Goal: Information Seeking & Learning: Learn about a topic

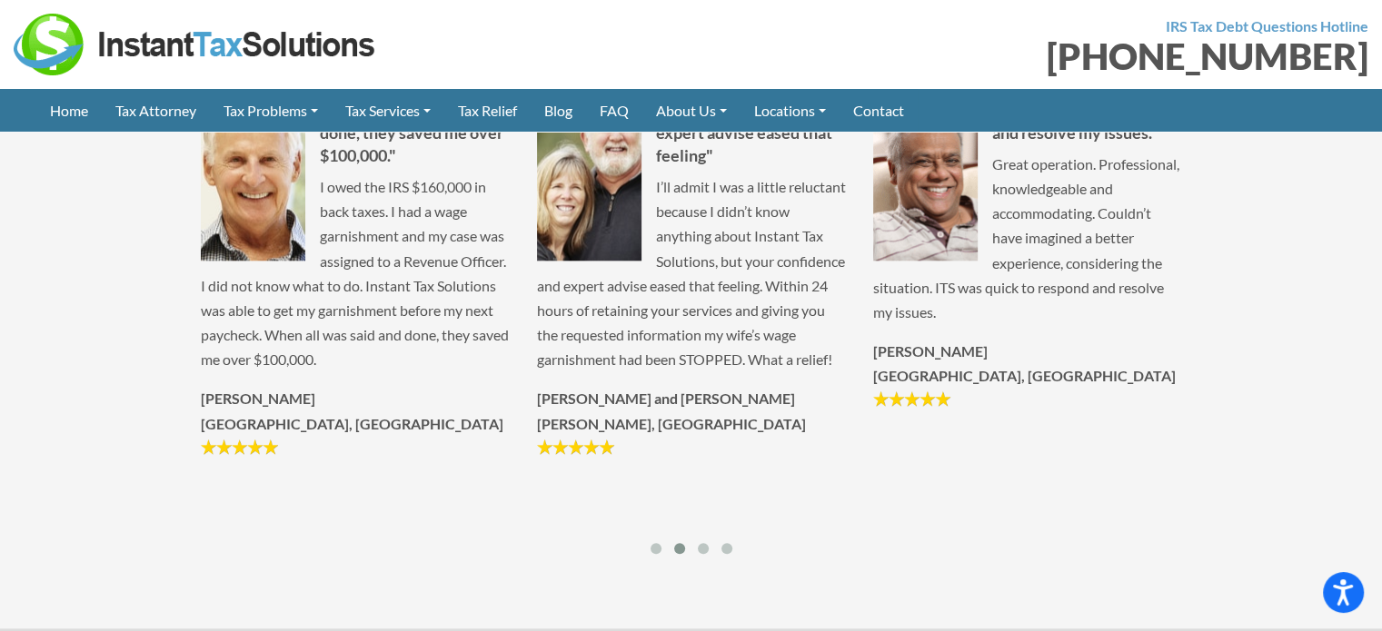
scroll to position [8902, 0]
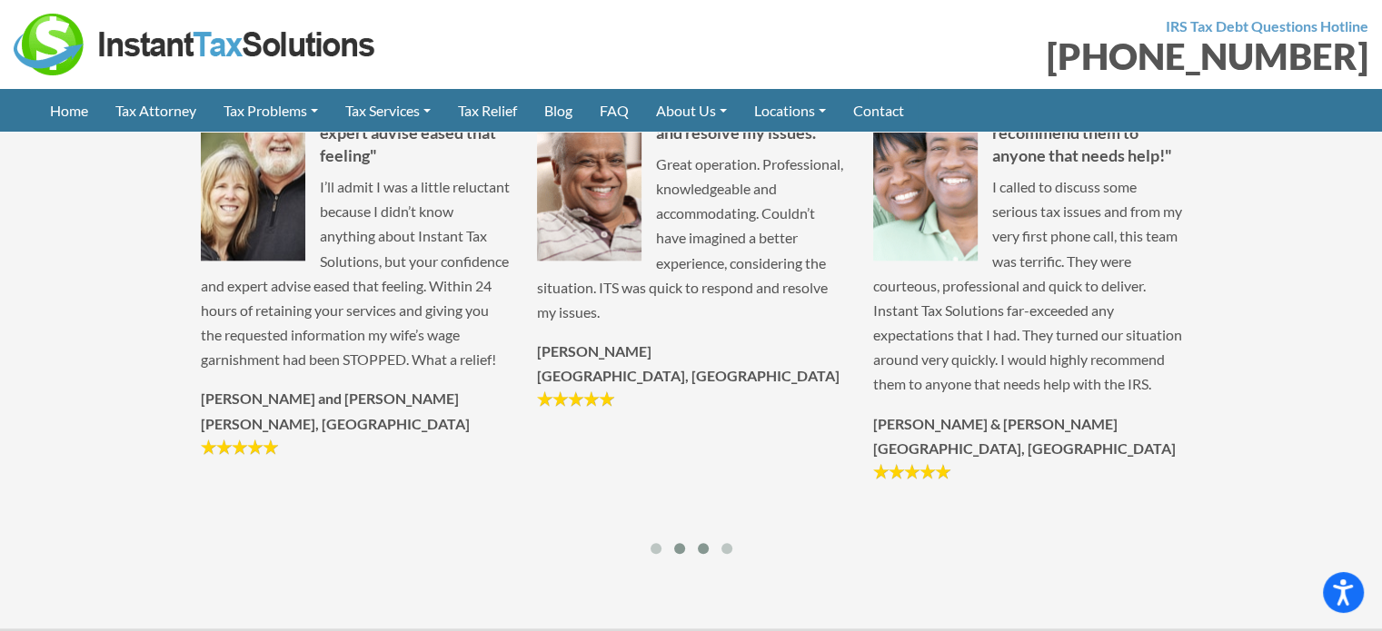
click at [700, 543] on span at bounding box center [703, 548] width 11 height 11
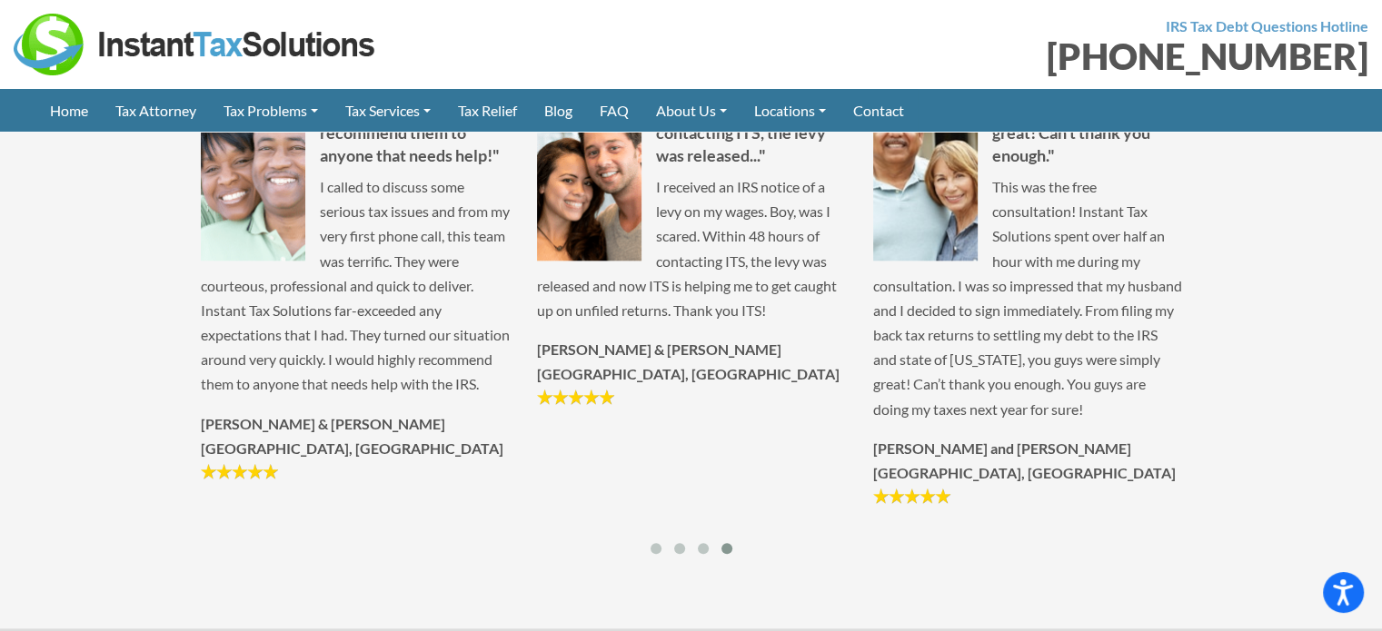
click at [727, 543] on span at bounding box center [726, 548] width 11 height 11
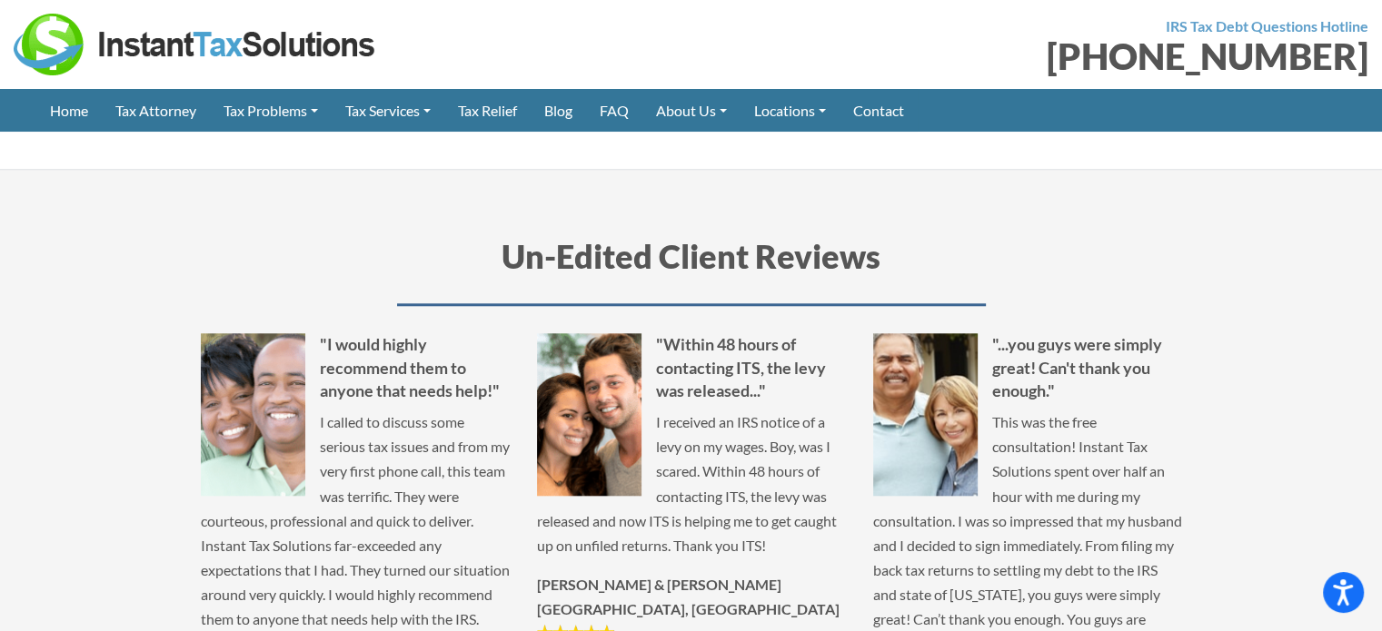
scroll to position [8539, 0]
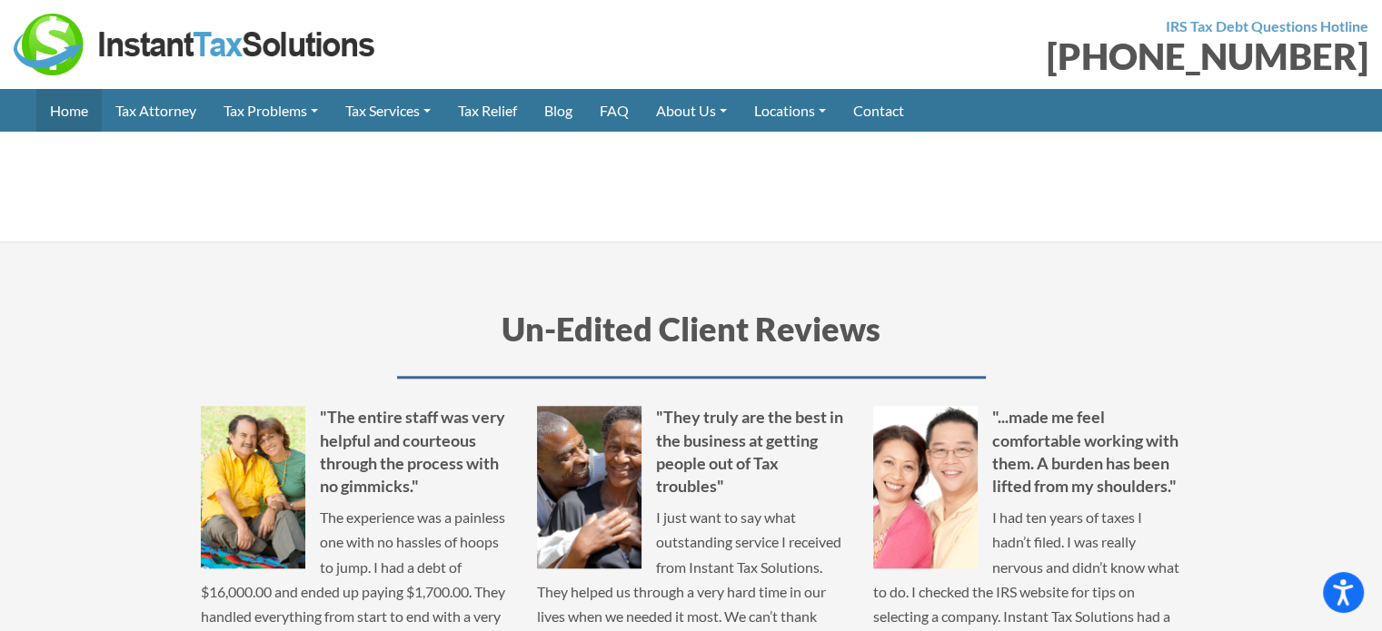
click at [73, 119] on link "Home" at bounding box center [68, 110] width 65 height 43
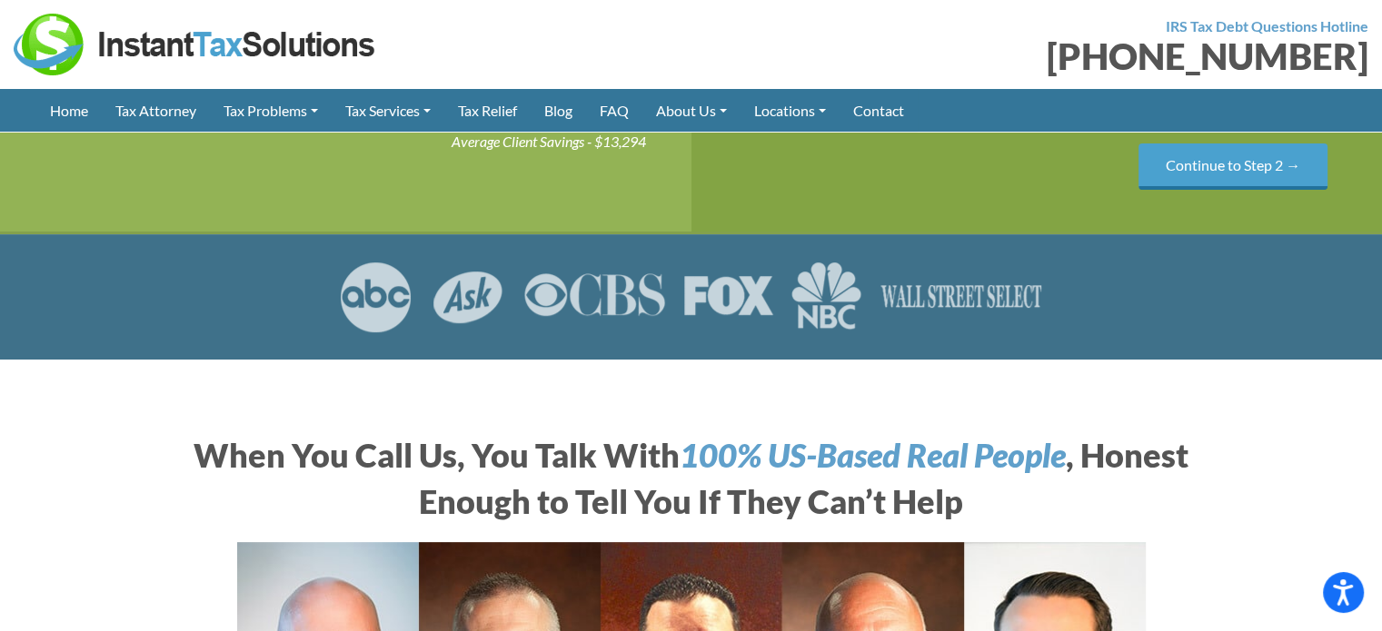
scroll to position [545, 0]
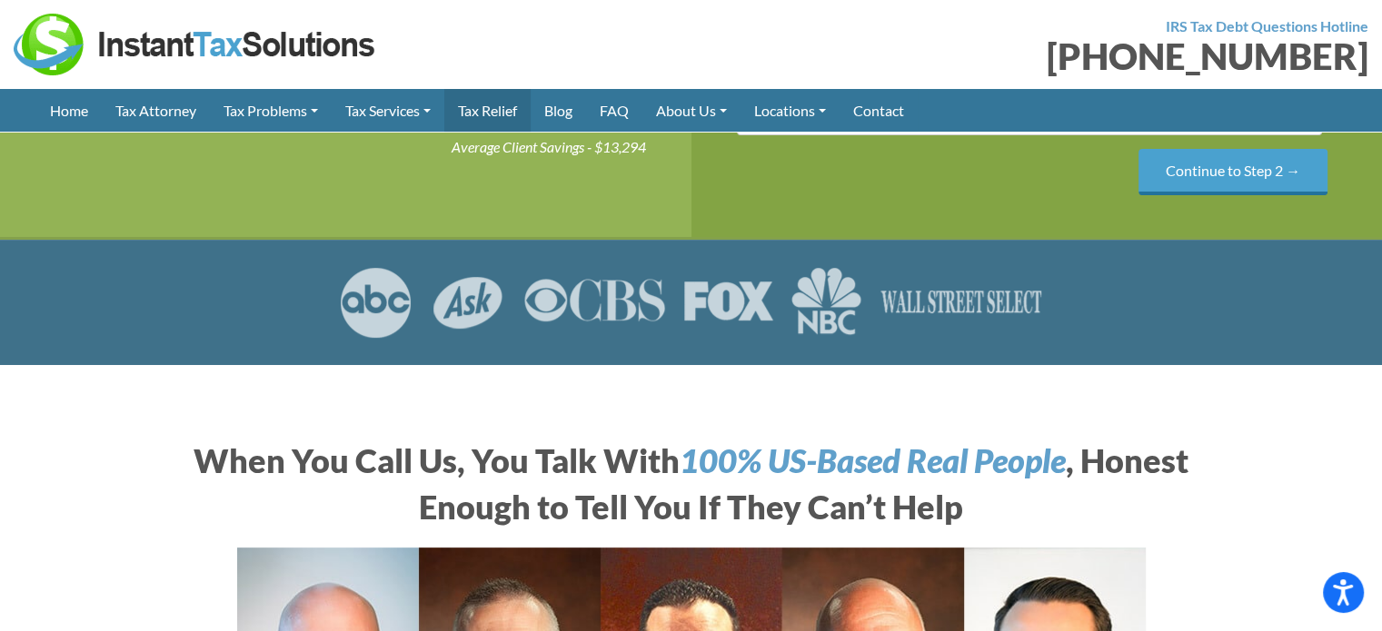
click at [514, 110] on link "Tax Relief" at bounding box center [487, 110] width 86 height 43
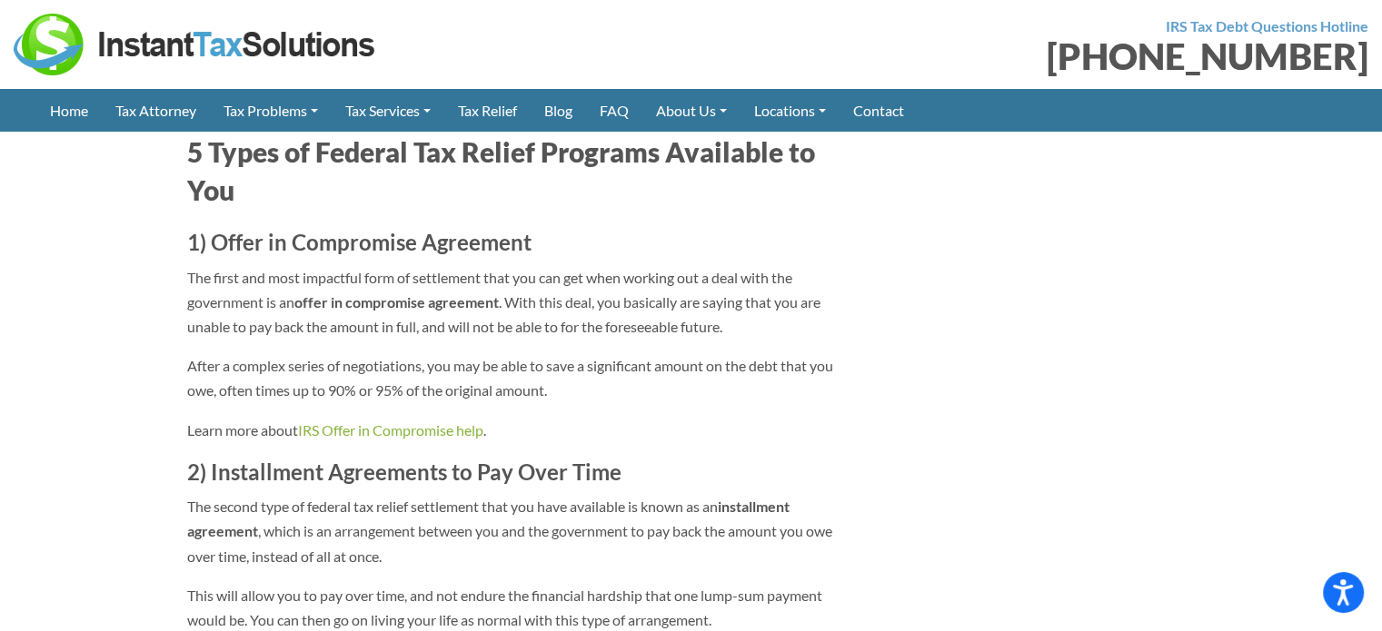
scroll to position [4270, 0]
